Goal: Information Seeking & Learning: Learn about a topic

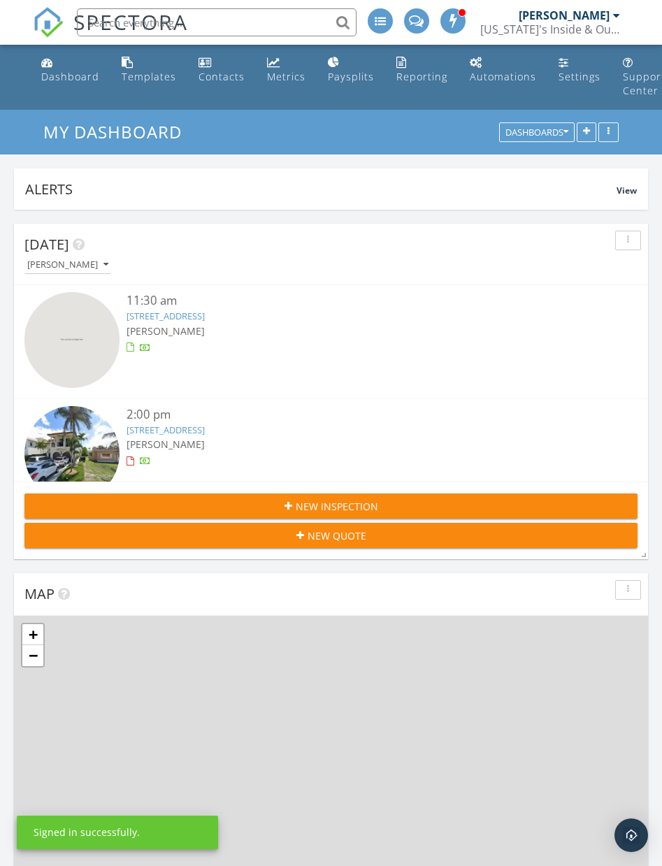
scroll to position [4035, 663]
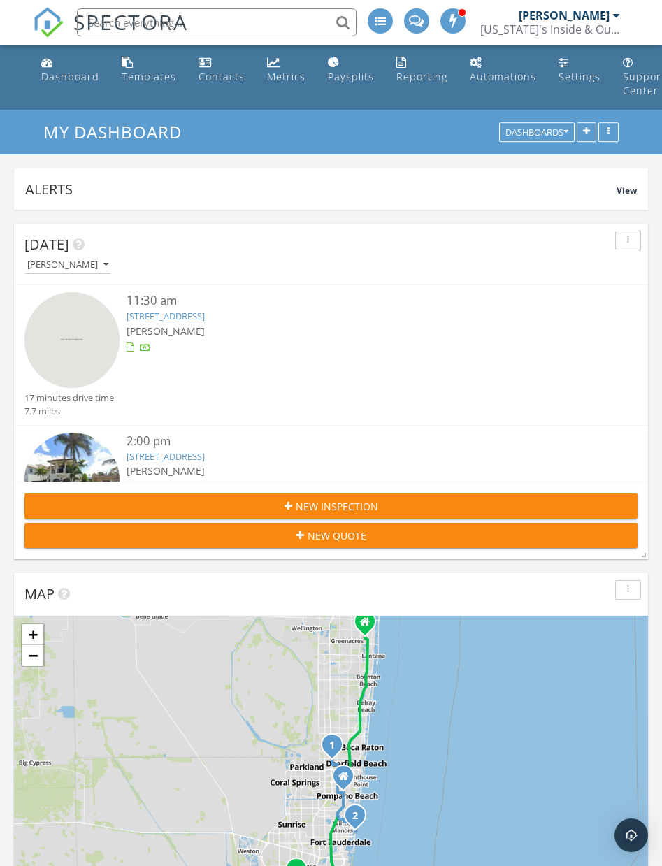
click at [245, 324] on div "[PERSON_NAME]" at bounding box center [357, 331] width 460 height 15
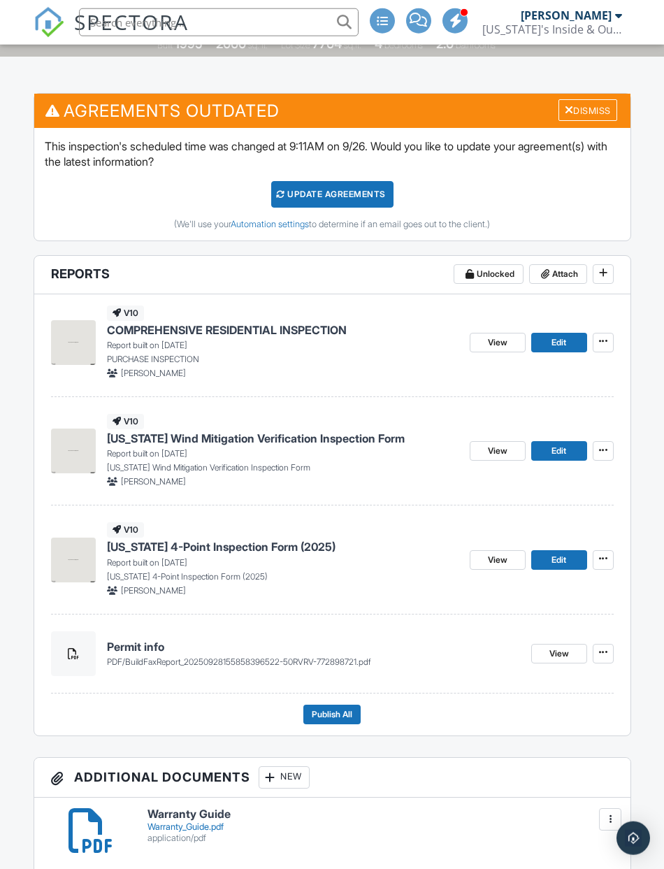
scroll to position [346, 0]
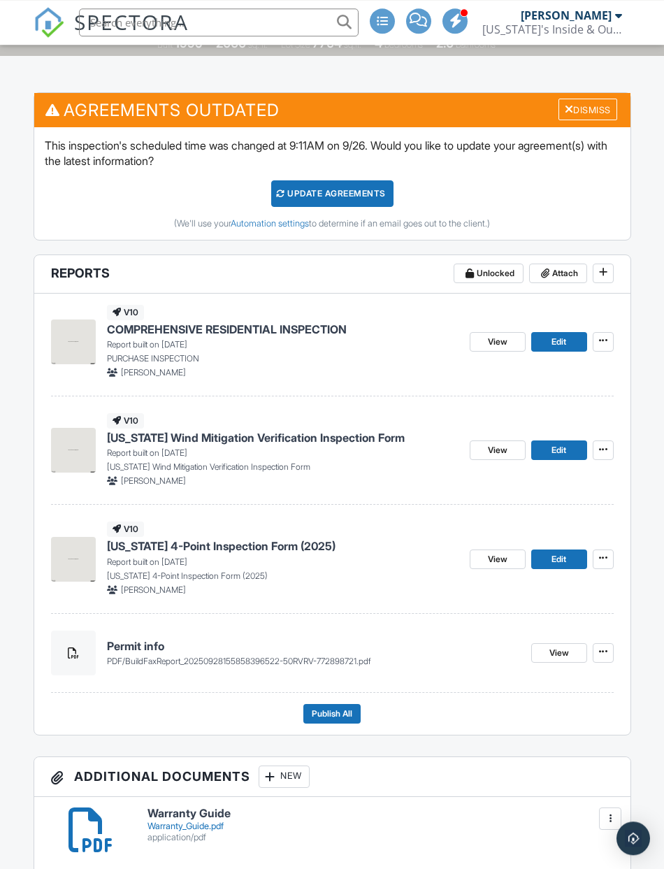
click at [547, 343] on link "Edit" at bounding box center [559, 342] width 56 height 20
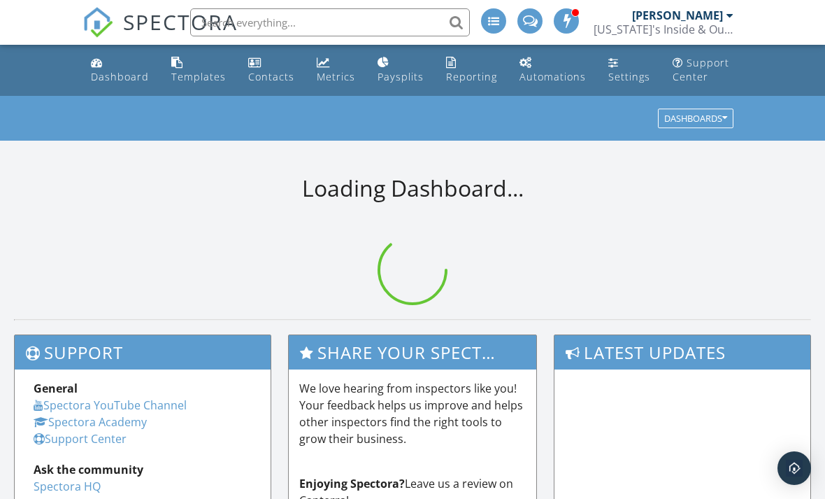
click at [331, 20] on input "text" at bounding box center [330, 22] width 280 height 28
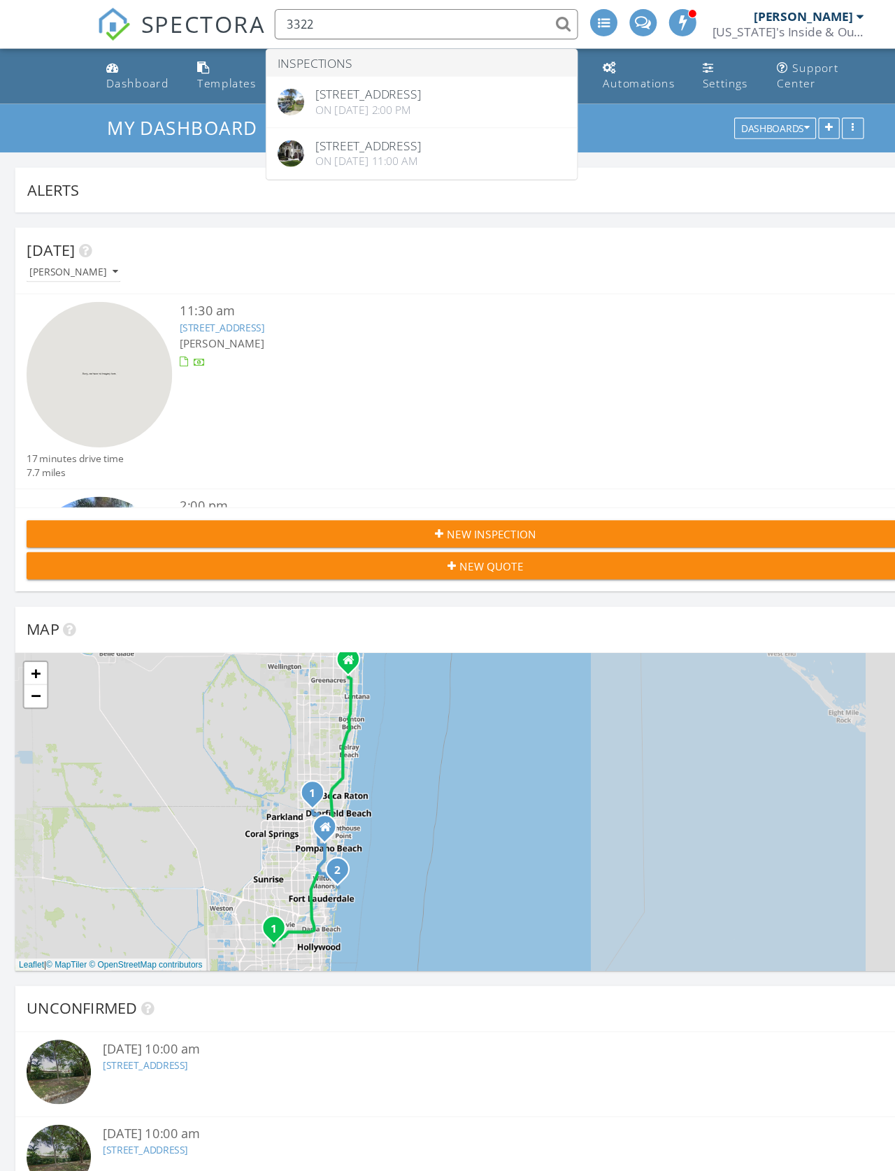
scroll to position [7, 7]
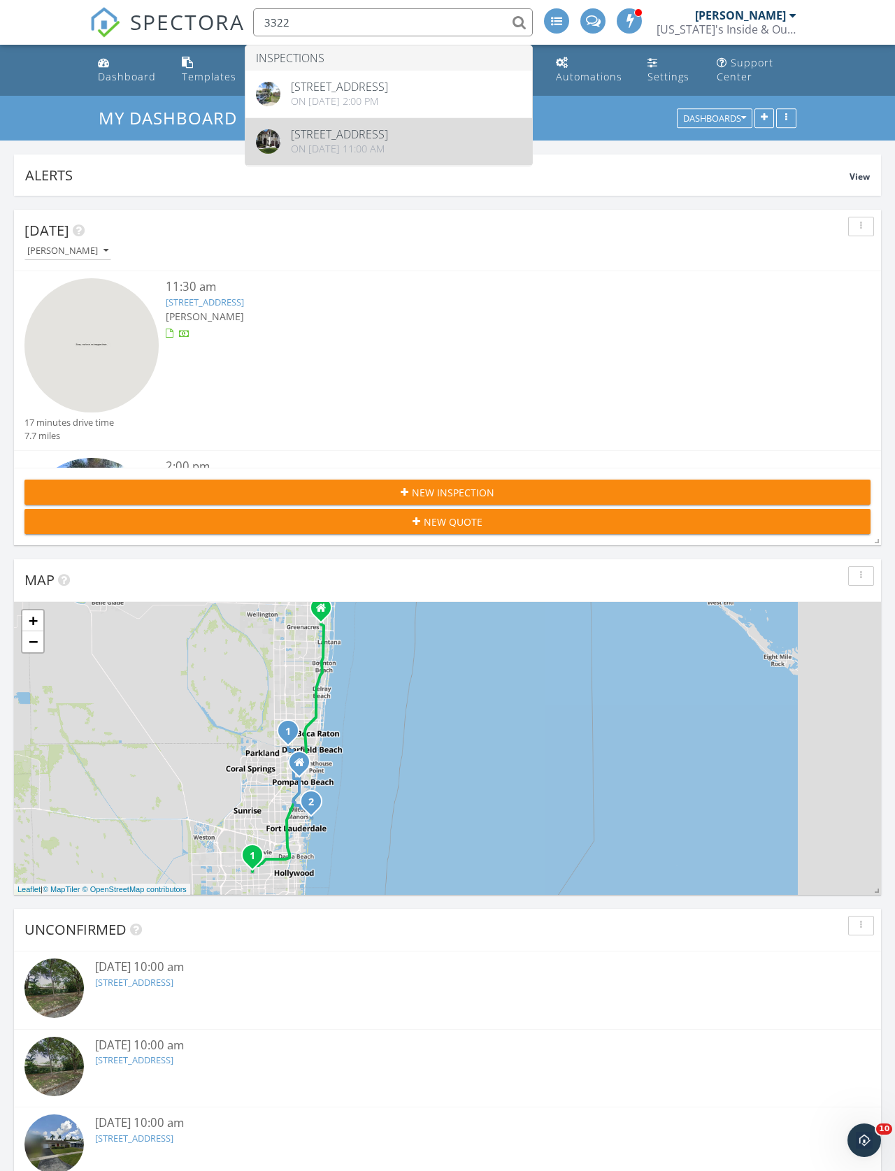
type input "3322"
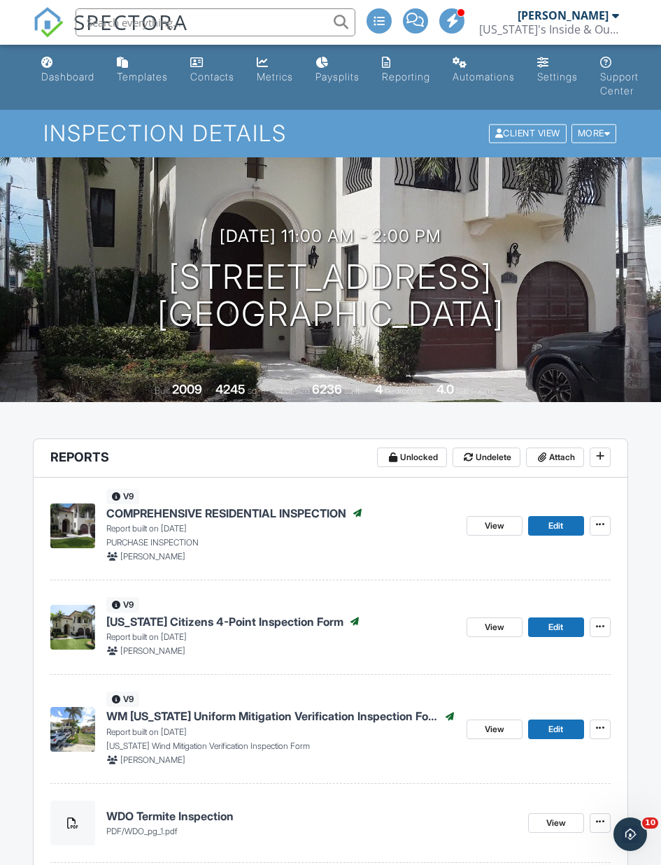
click at [485, 523] on span "View" at bounding box center [495, 526] width 20 height 14
click at [493, 520] on span "View" at bounding box center [495, 526] width 20 height 14
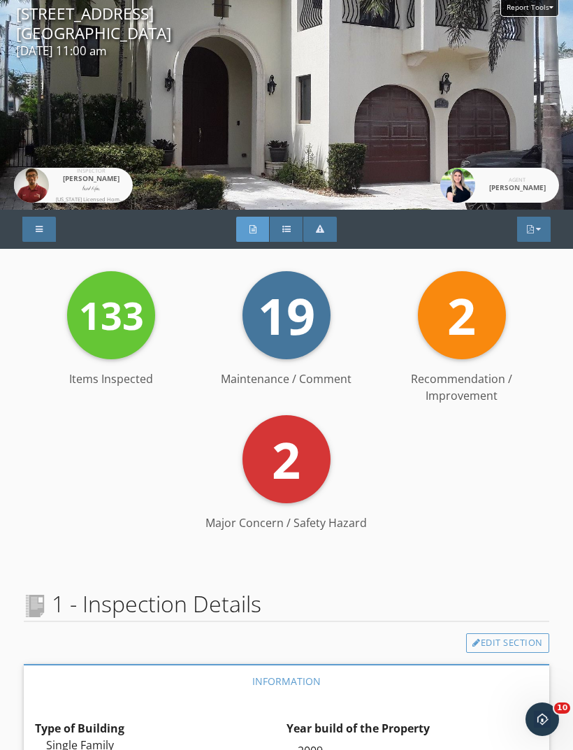
click at [41, 225] on div at bounding box center [39, 229] width 7 height 8
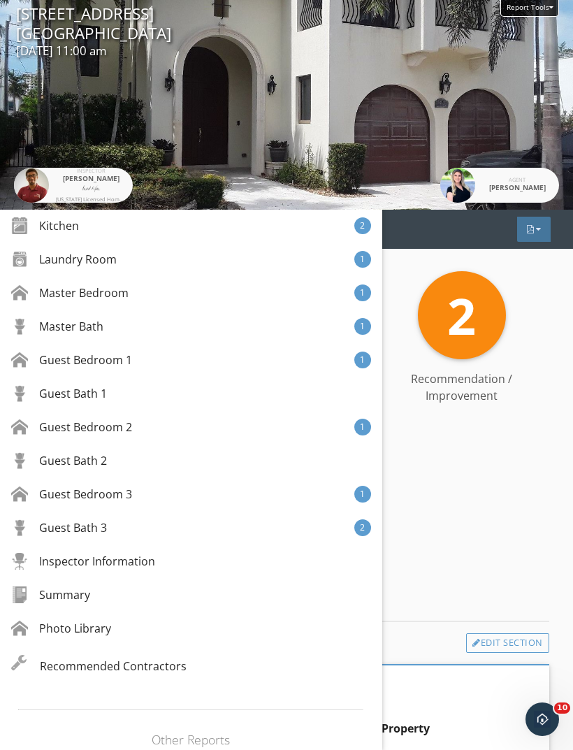
scroll to position [469, 0]
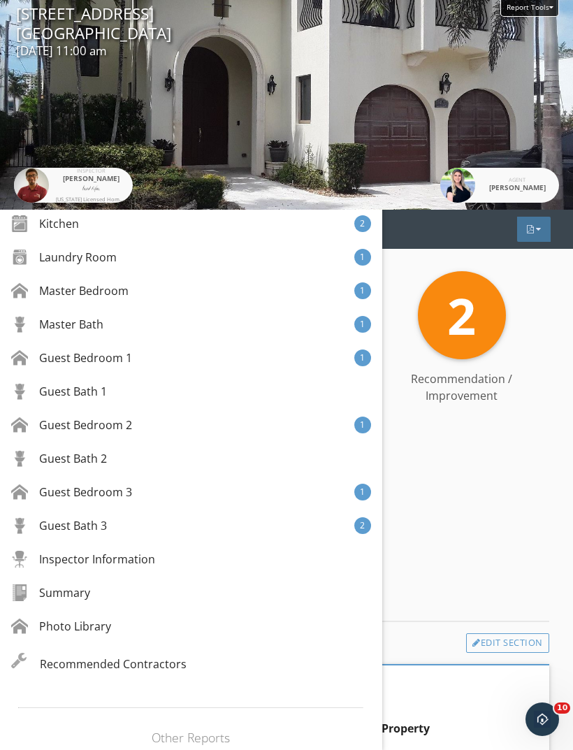
click at [503, 517] on div "133 Items Inspected 19 Maintenance / Comment 2 Recommendation / Improvement 2 M…" at bounding box center [287, 406] width 526 height 271
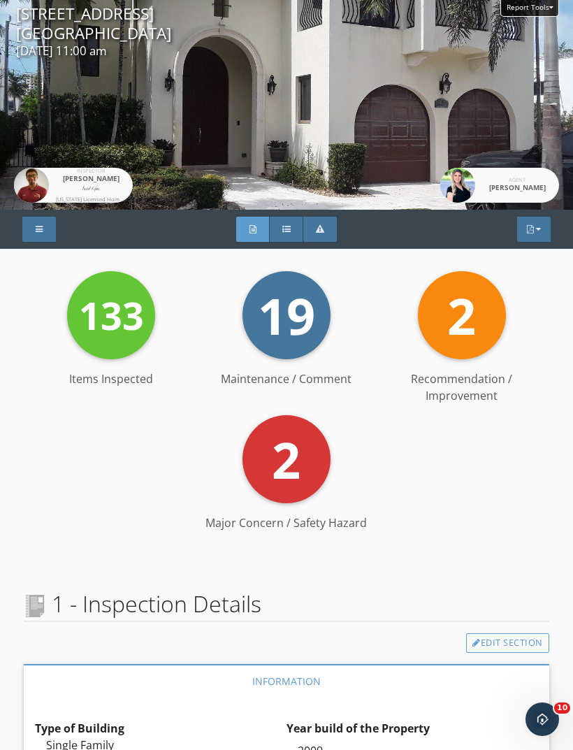
click at [285, 229] on div at bounding box center [286, 229] width 8 height 8
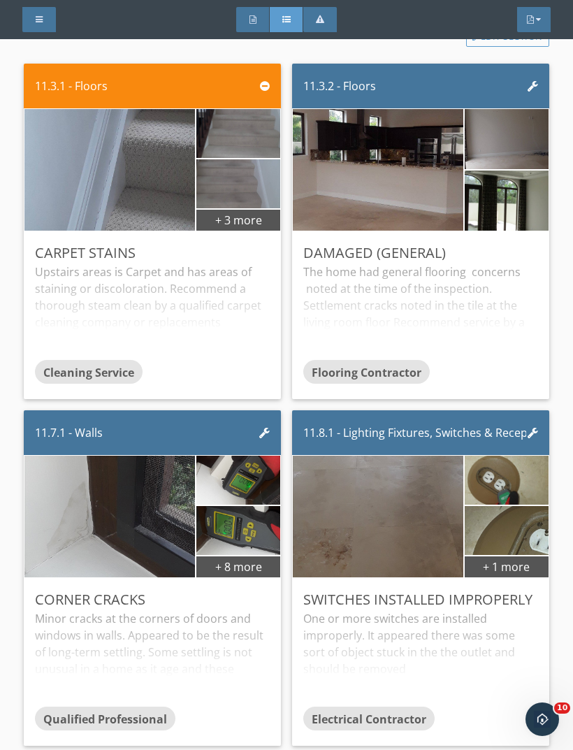
scroll to position [2829, 0]
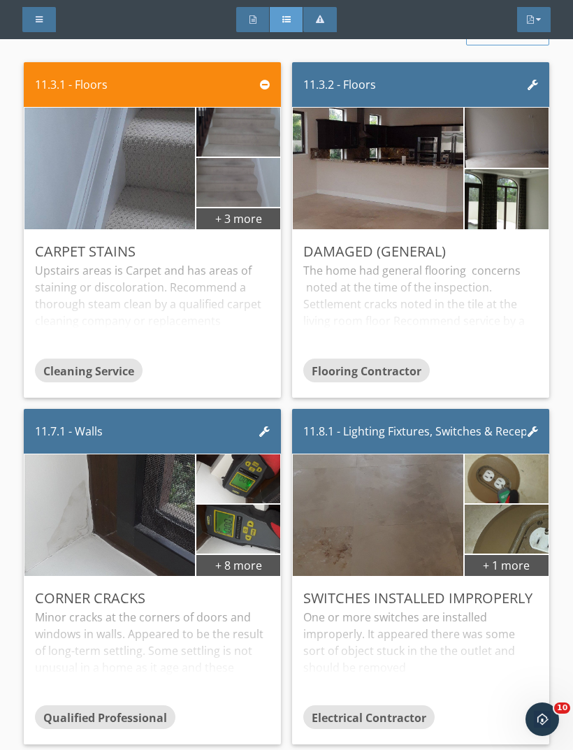
click at [506, 150] on img at bounding box center [506, 137] width 113 height 150
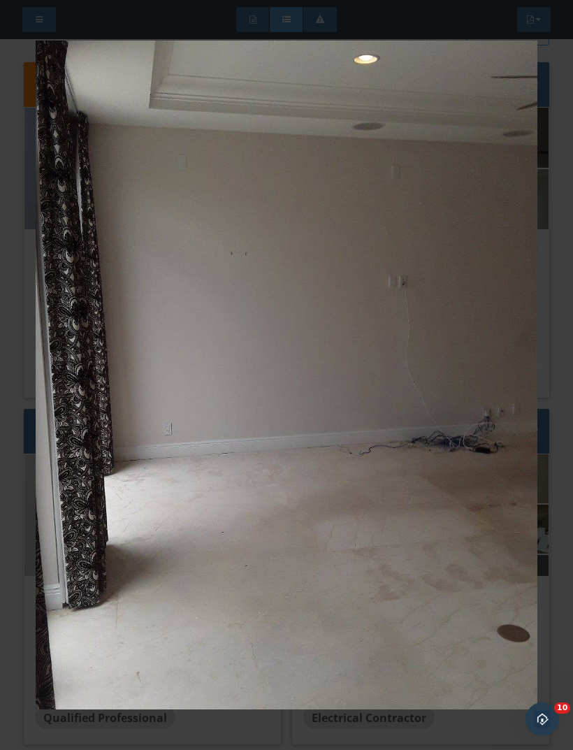
click at [471, 304] on img at bounding box center [287, 375] width 502 height 671
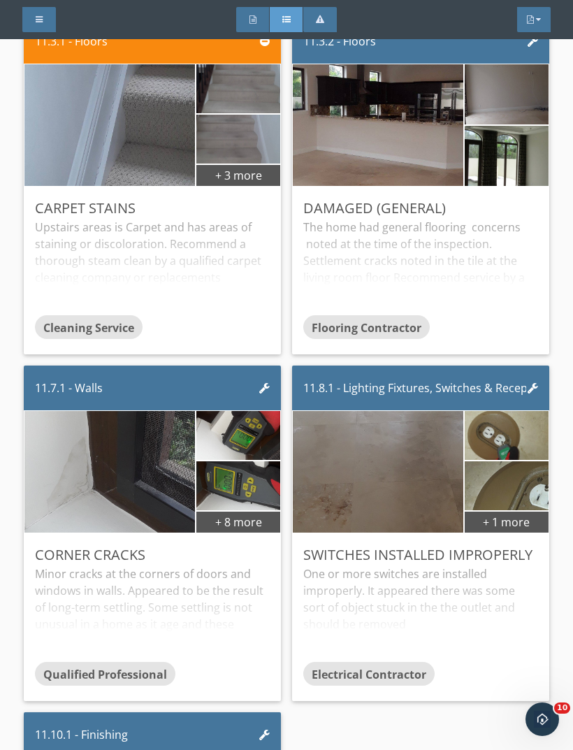
scroll to position [2873, 0]
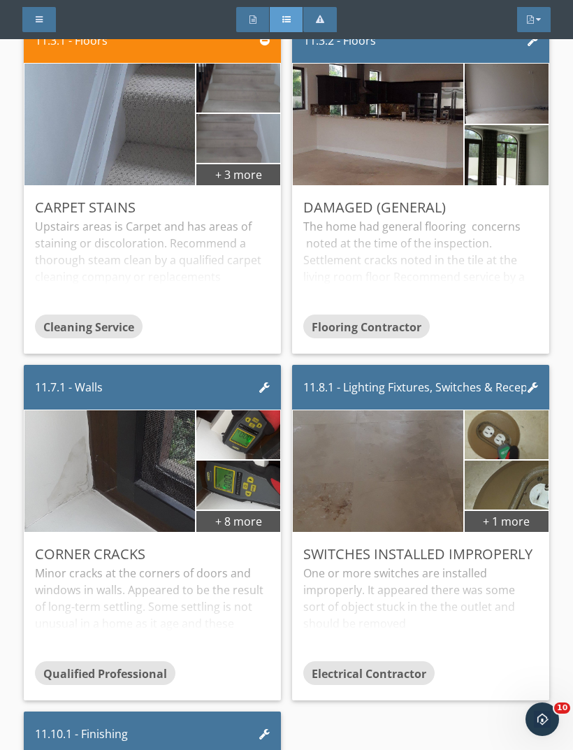
click at [459, 249] on div "The home had general flooring concerns noted at the time of the inspection. Set…" at bounding box center [420, 266] width 235 height 96
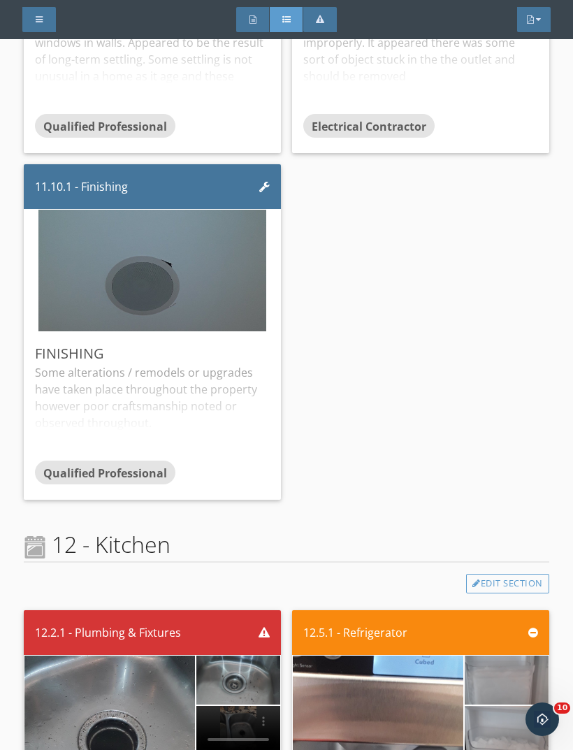
scroll to position [3463, 0]
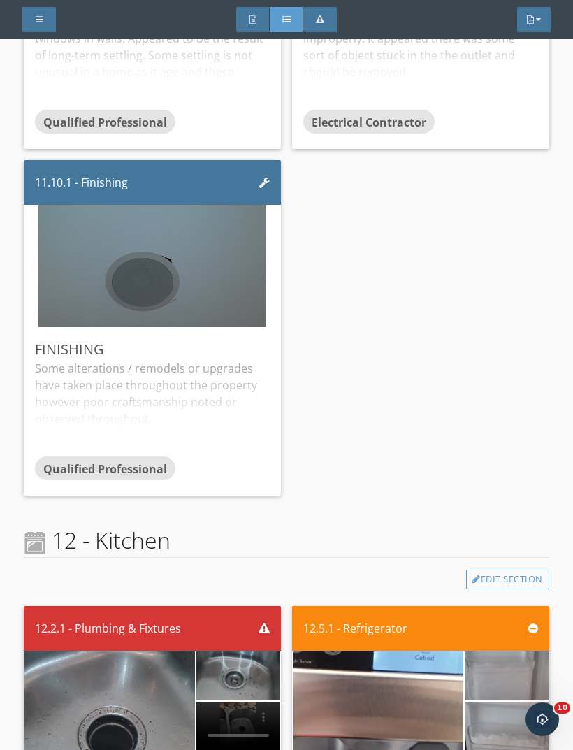
click at [237, 273] on img at bounding box center [152, 267] width 228 height 304
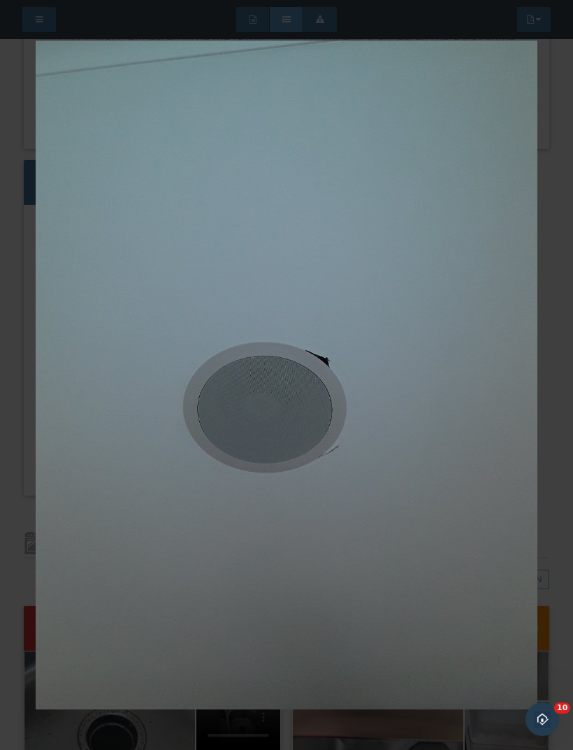
click at [469, 396] on img at bounding box center [287, 375] width 502 height 671
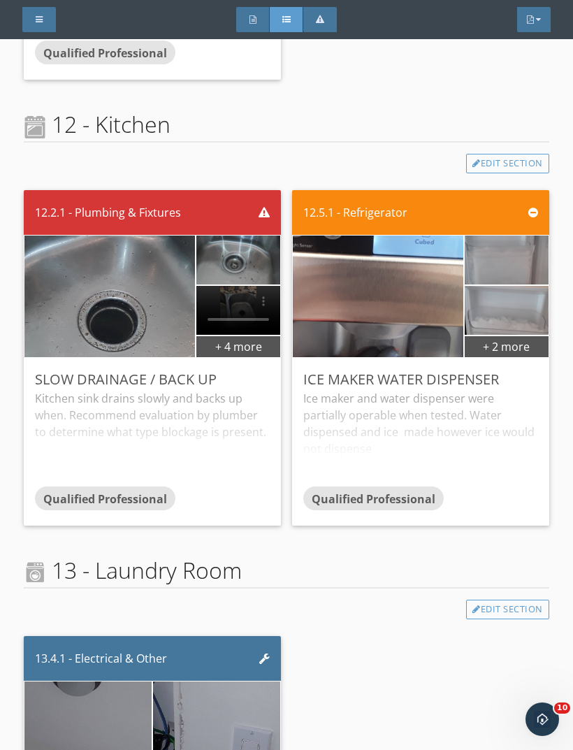
scroll to position [3881, 0]
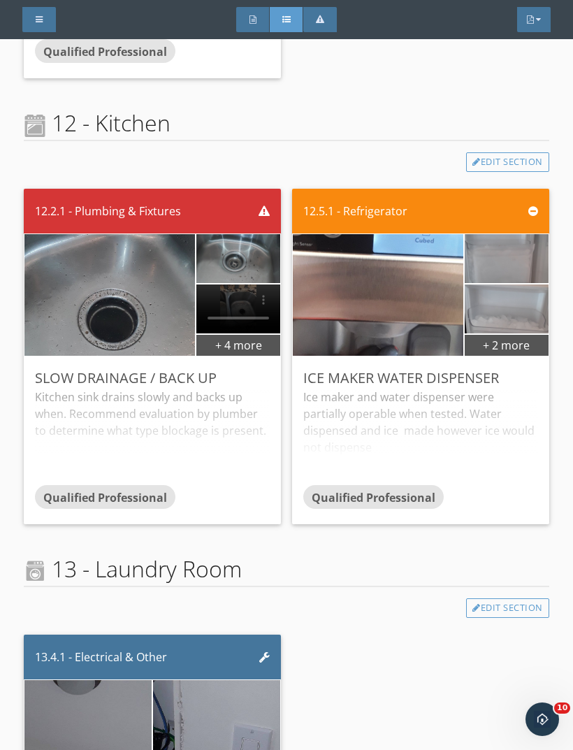
click at [512, 340] on div "+ 2 more" at bounding box center [507, 345] width 84 height 22
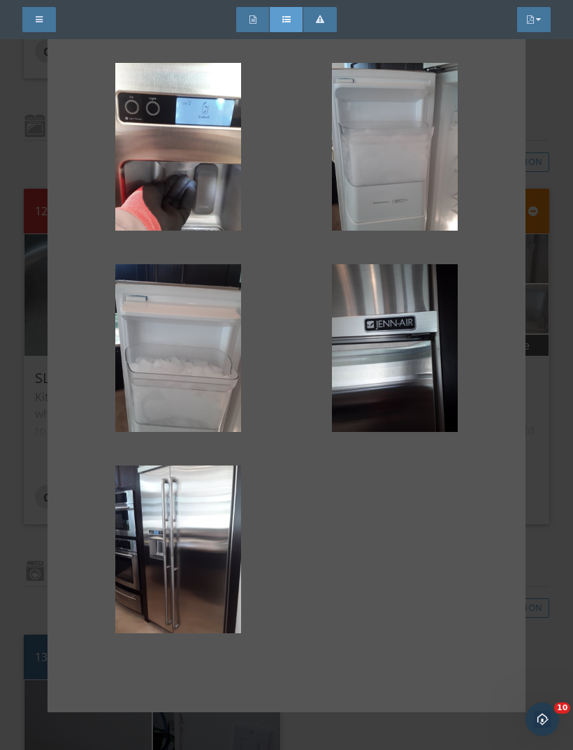
click at [553, 212] on div at bounding box center [286, 375] width 573 height 750
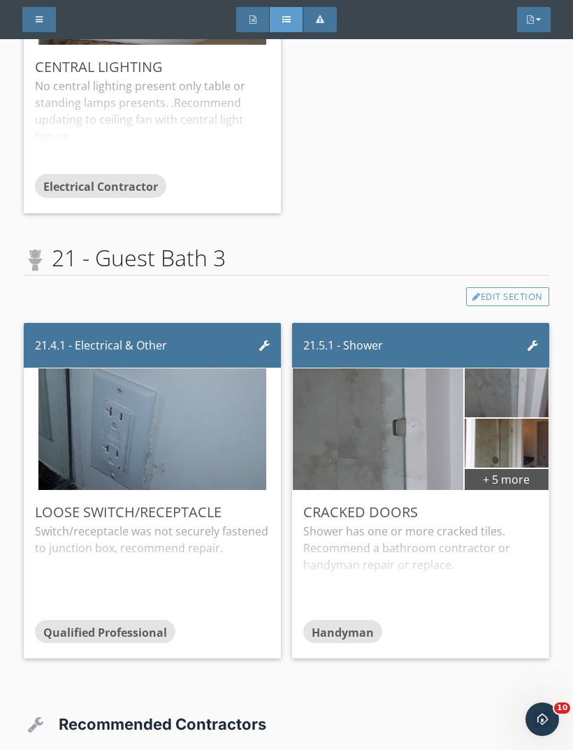
scroll to position [6866, 0]
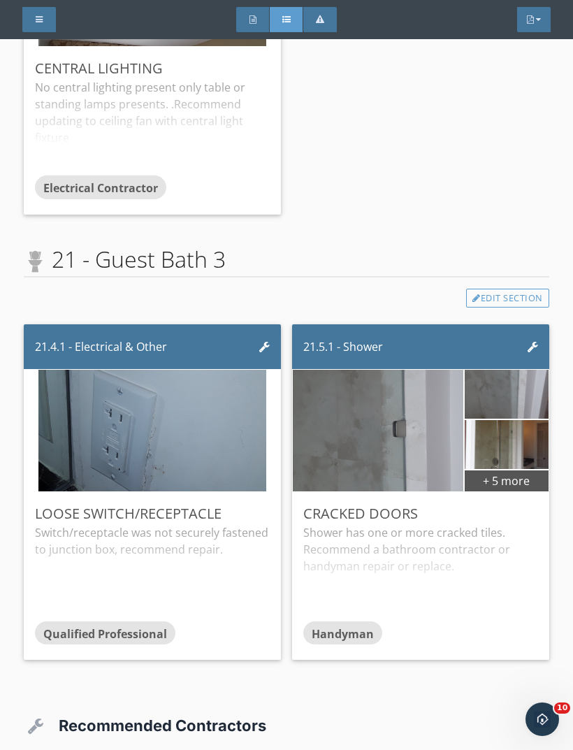
click at [526, 475] on div "+ 5 more" at bounding box center [507, 480] width 84 height 22
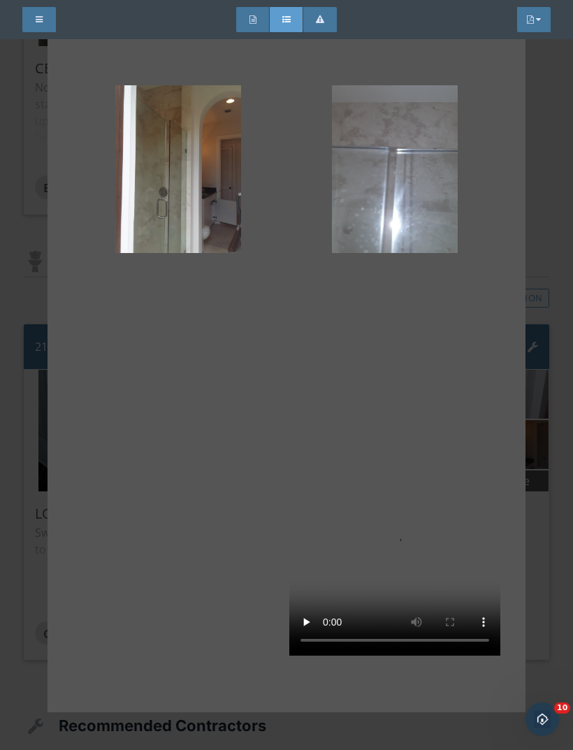
scroll to position [179, 0]
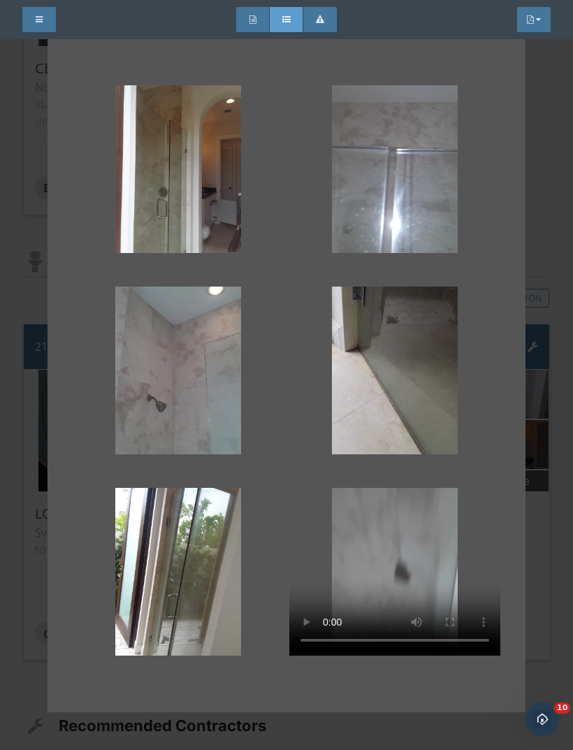
click at [403, 587] on video at bounding box center [394, 572] width 211 height 168
click at [220, 602] on div at bounding box center [178, 572] width 211 height 168
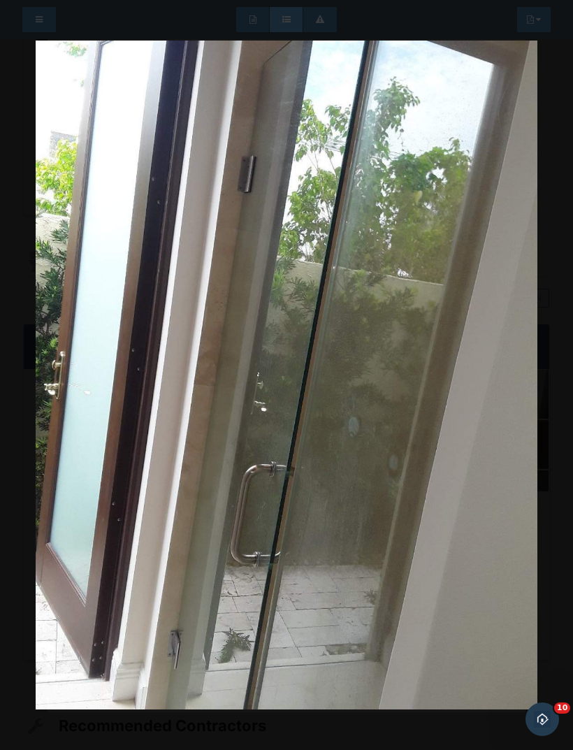
click at [538, 243] on img at bounding box center [287, 375] width 502 height 671
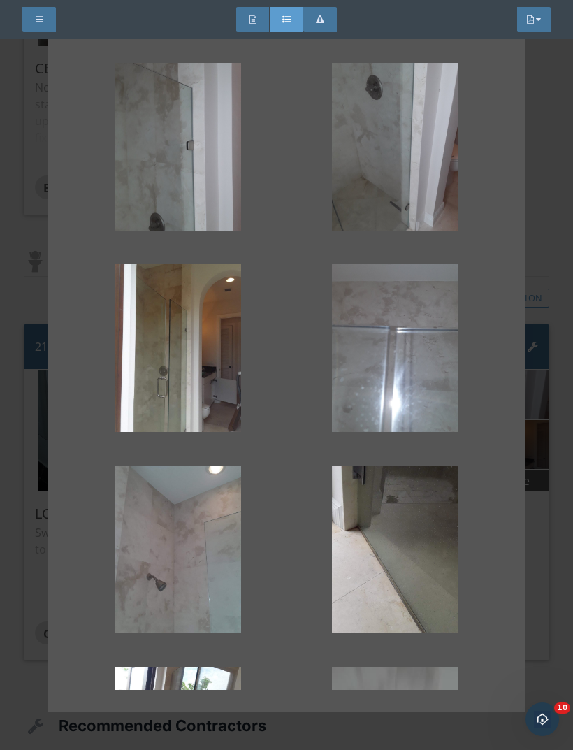
scroll to position [0, 0]
click at [552, 231] on div at bounding box center [286, 375] width 573 height 750
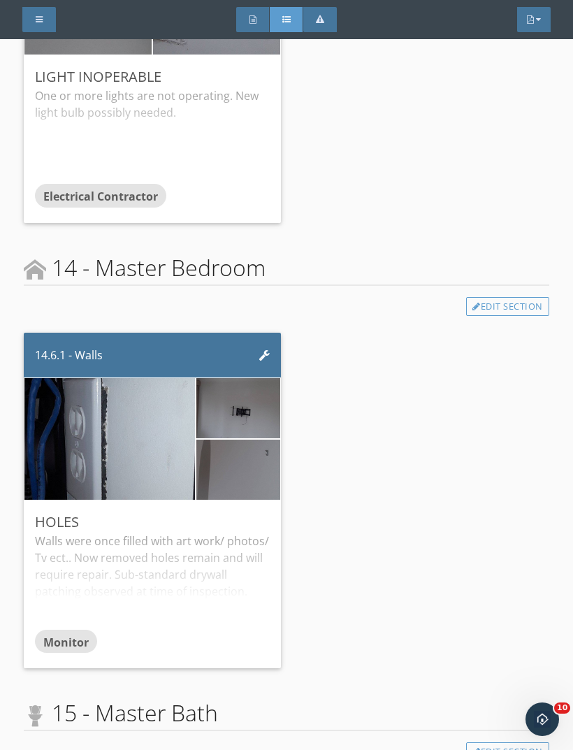
scroll to position [4627, 0]
